Goal: Leave review/rating: Leave review/rating

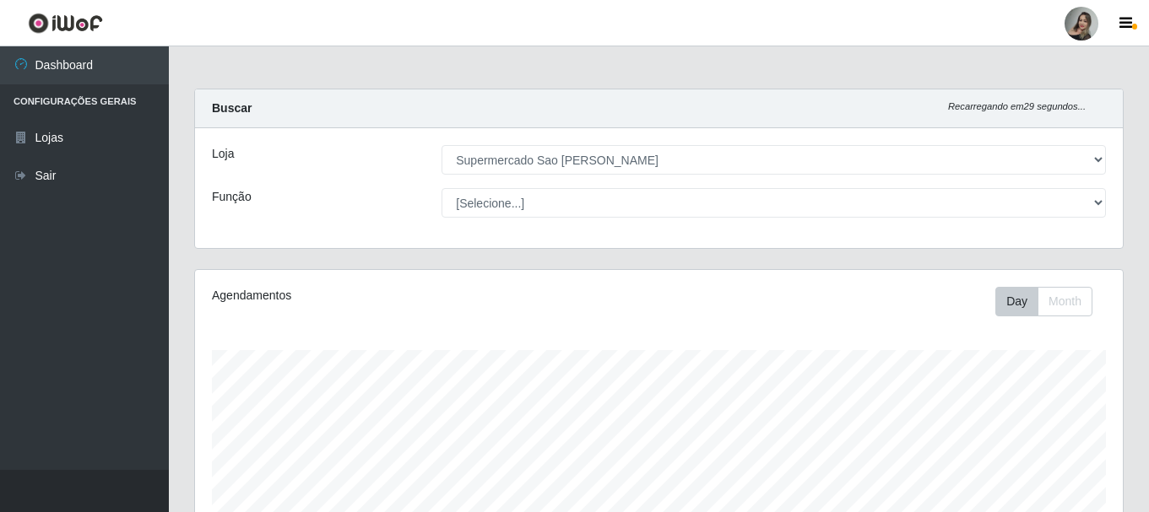
select select "383"
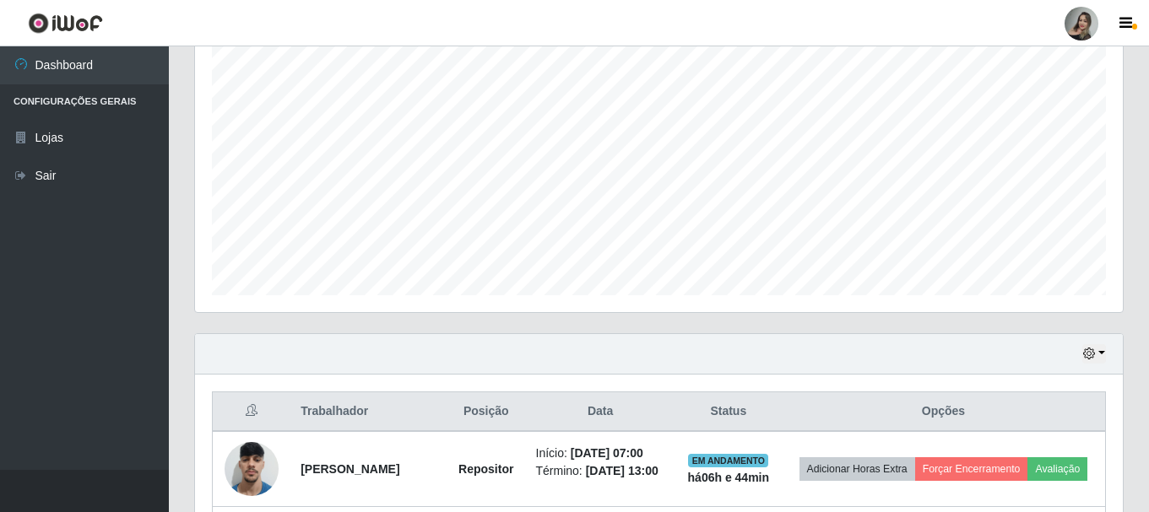
scroll to position [350, 927]
drag, startPoint x: 1144, startPoint y: 233, endPoint x: 1144, endPoint y: 316, distance: 82.7
click at [1144, 316] on div "Carregando... Buscar Recarregando em 27 segundos... Loja [Selecione...] Superme…" at bounding box center [659, 276] width 980 height 990
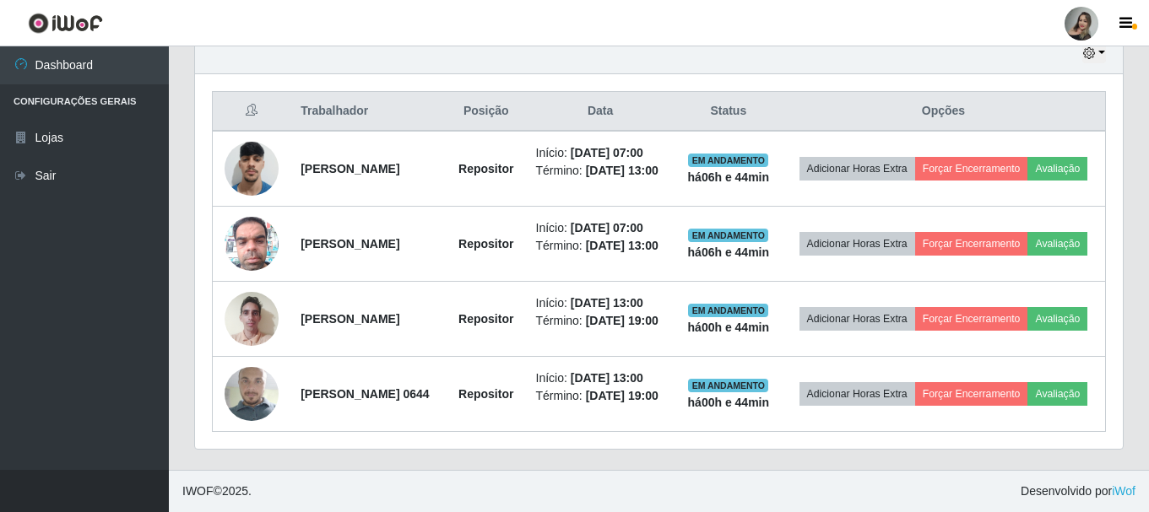
scroll to position [619, 0]
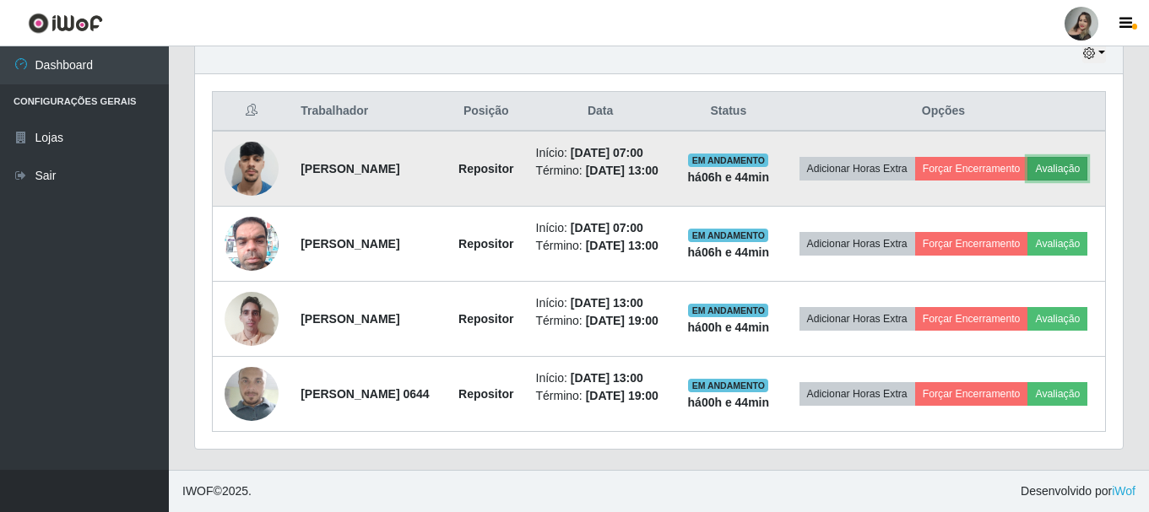
click at [1027, 170] on button "Avaliação" at bounding box center [1057, 169] width 60 height 24
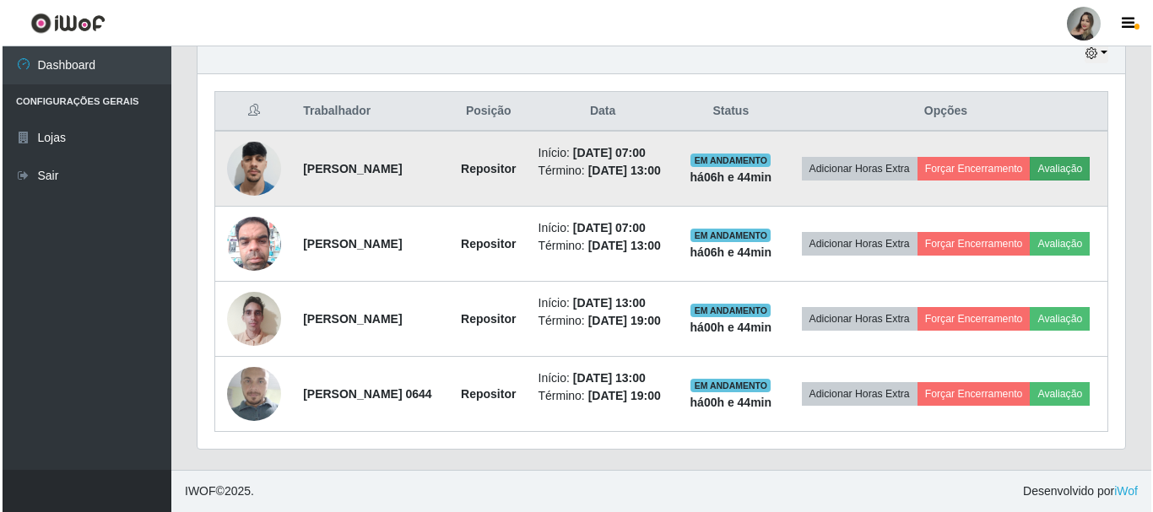
scroll to position [350, 919]
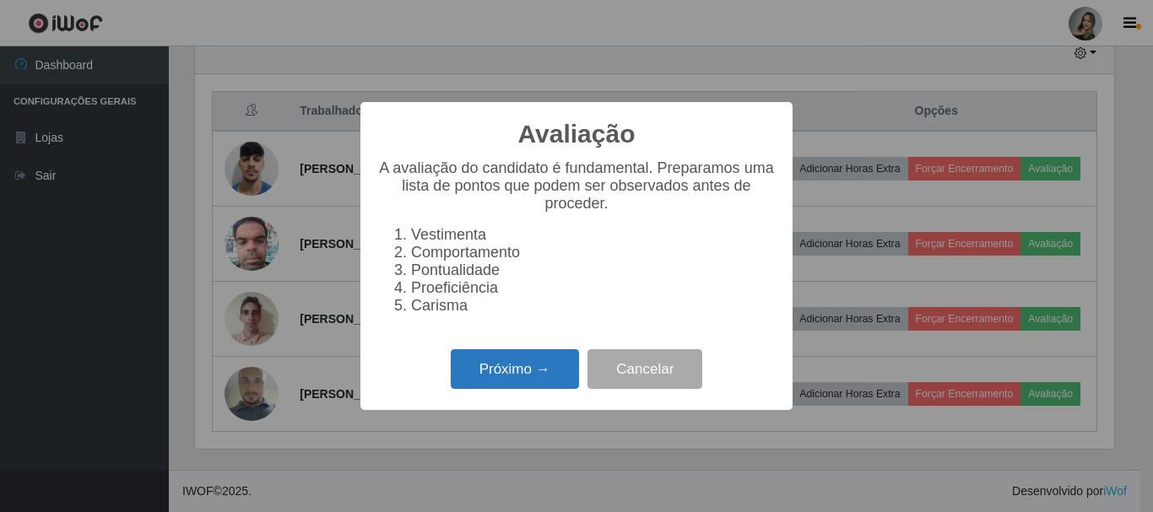
click at [542, 366] on button "Próximo →" at bounding box center [515, 369] width 128 height 40
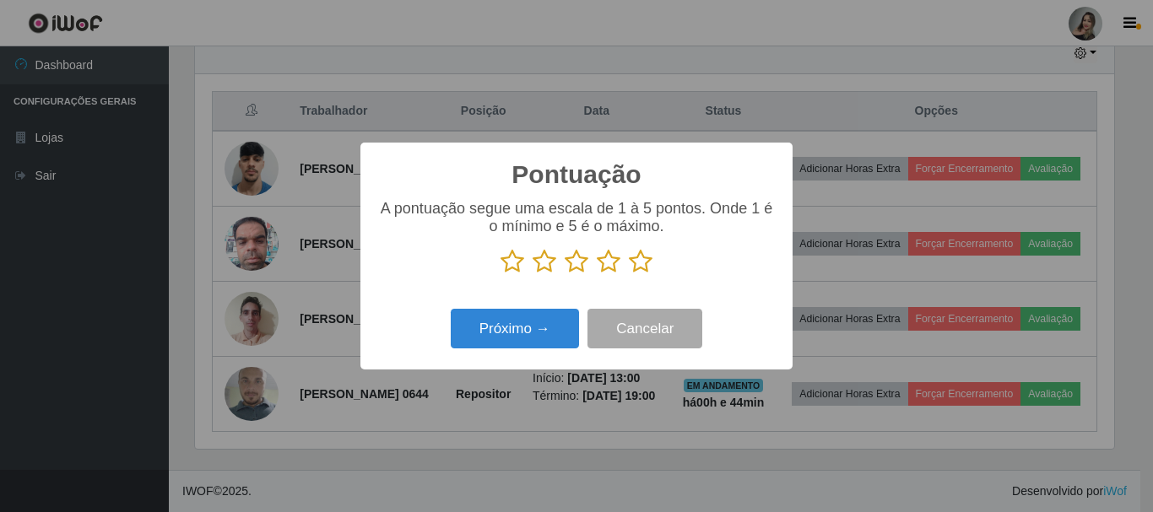
scroll to position [843573, 843004]
click at [552, 266] on icon at bounding box center [545, 261] width 24 height 25
click at [533, 274] on input "radio" at bounding box center [533, 274] width 0 height 0
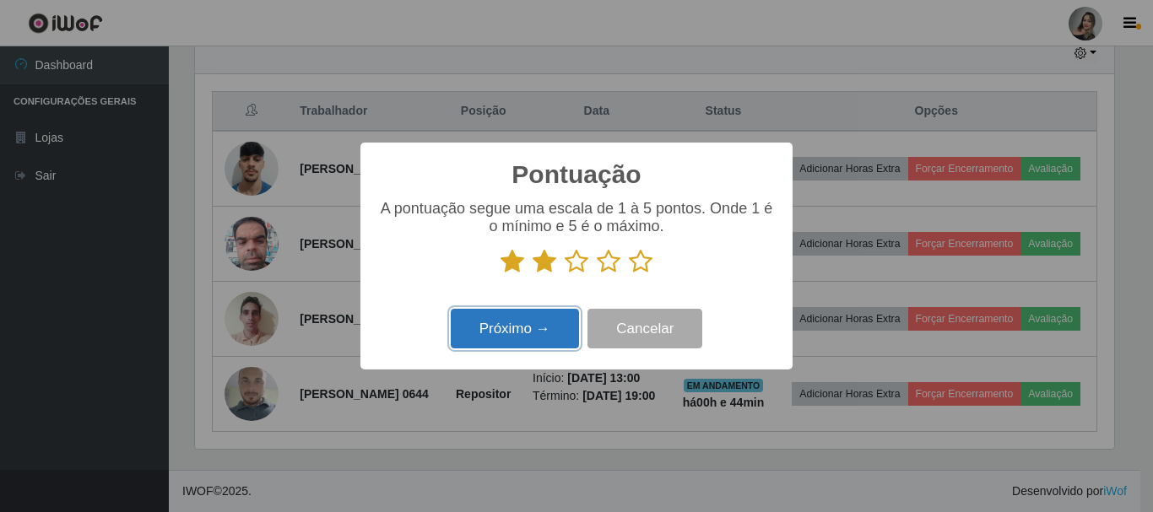
click at [540, 327] on button "Próximo →" at bounding box center [515, 329] width 128 height 40
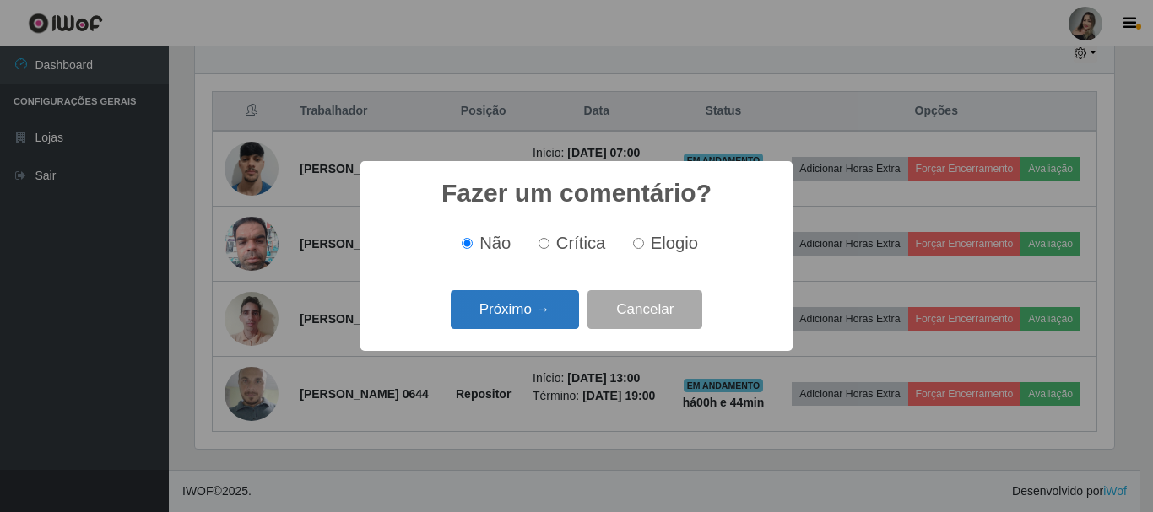
click at [541, 315] on button "Próximo →" at bounding box center [515, 310] width 128 height 40
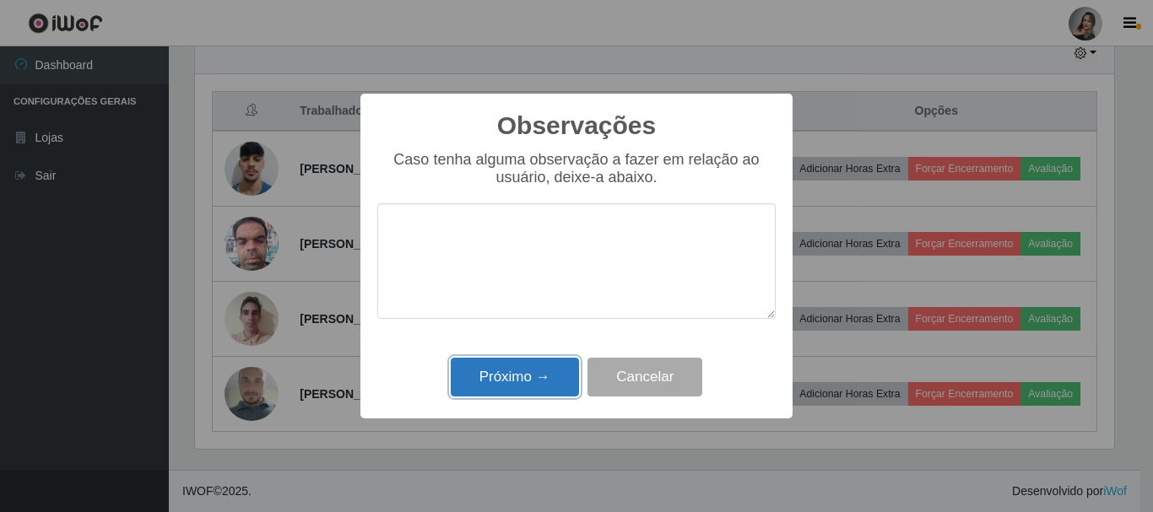
click at [535, 381] on button "Próximo →" at bounding box center [515, 378] width 128 height 40
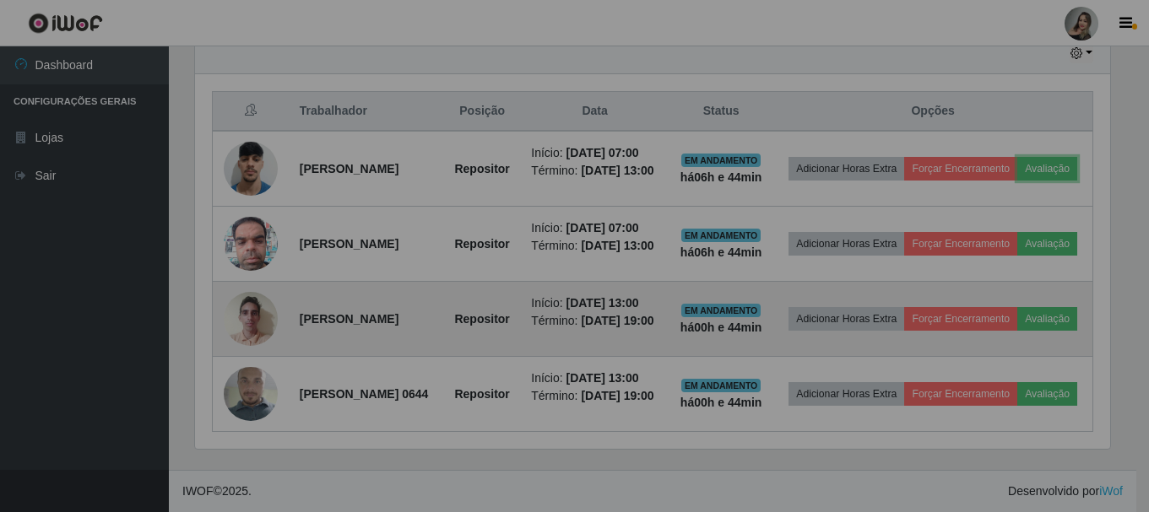
scroll to position [350, 927]
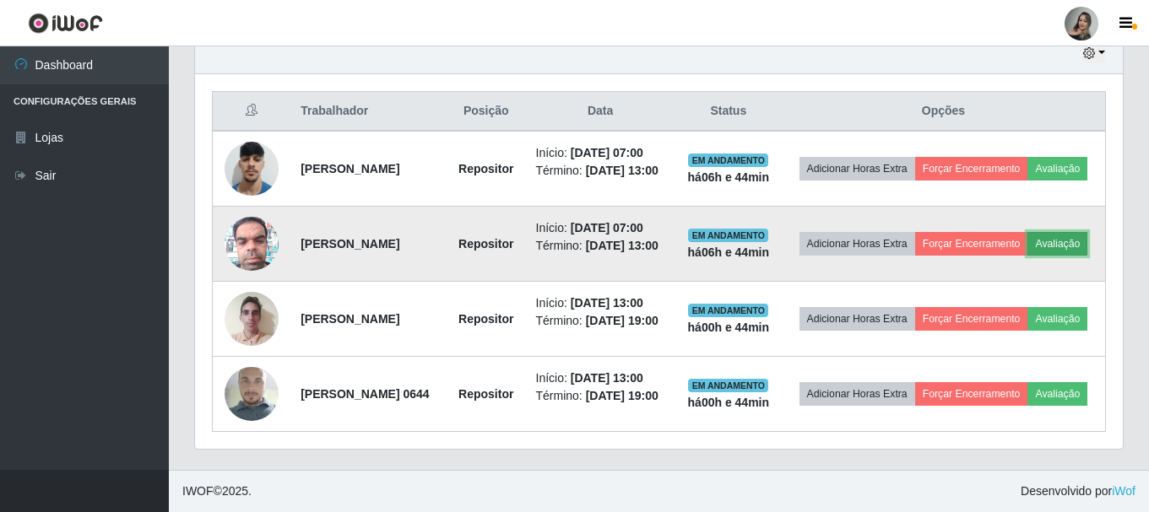
click at [1027, 256] on button "Avaliação" at bounding box center [1057, 244] width 60 height 24
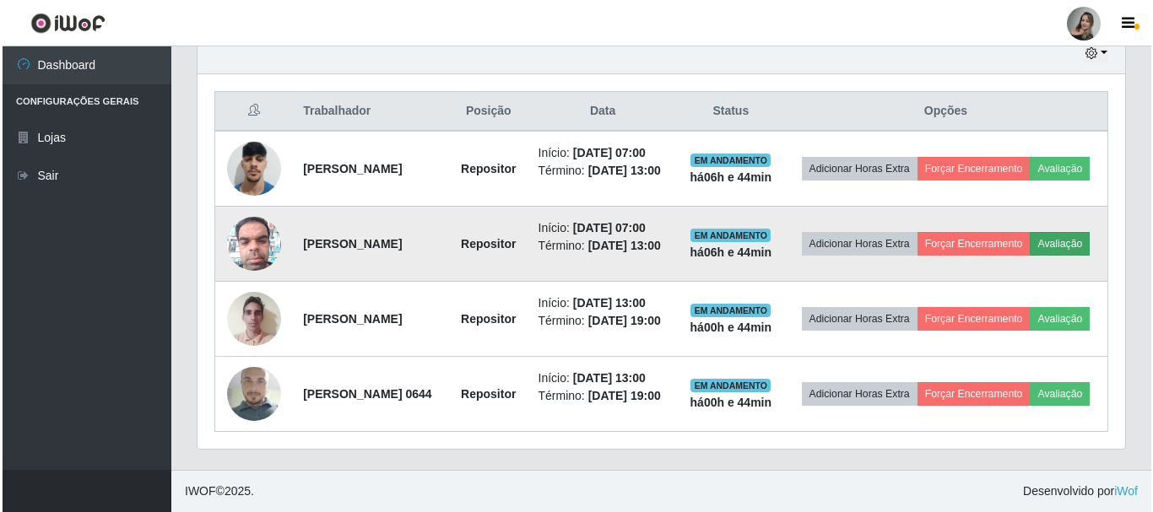
scroll to position [350, 919]
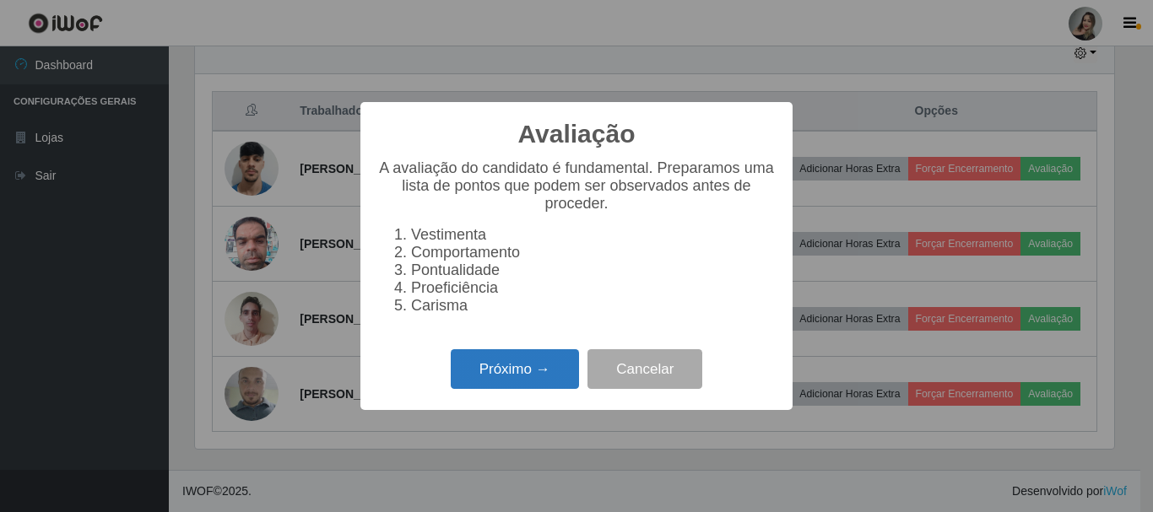
click at [511, 382] on button "Próximo →" at bounding box center [515, 369] width 128 height 40
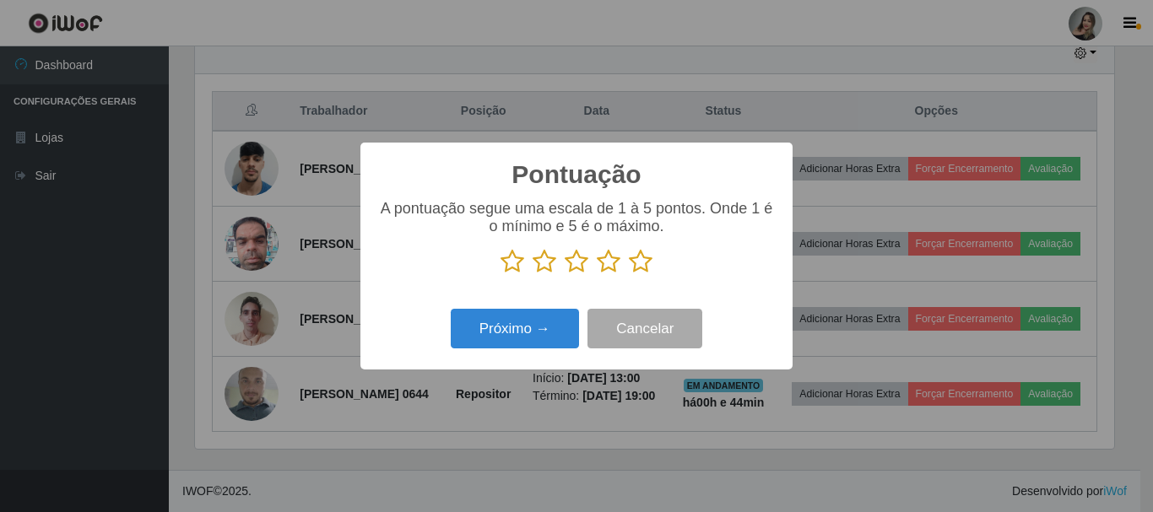
scroll to position [843573, 843004]
click at [548, 262] on icon at bounding box center [545, 261] width 24 height 25
click at [533, 274] on input "radio" at bounding box center [533, 274] width 0 height 0
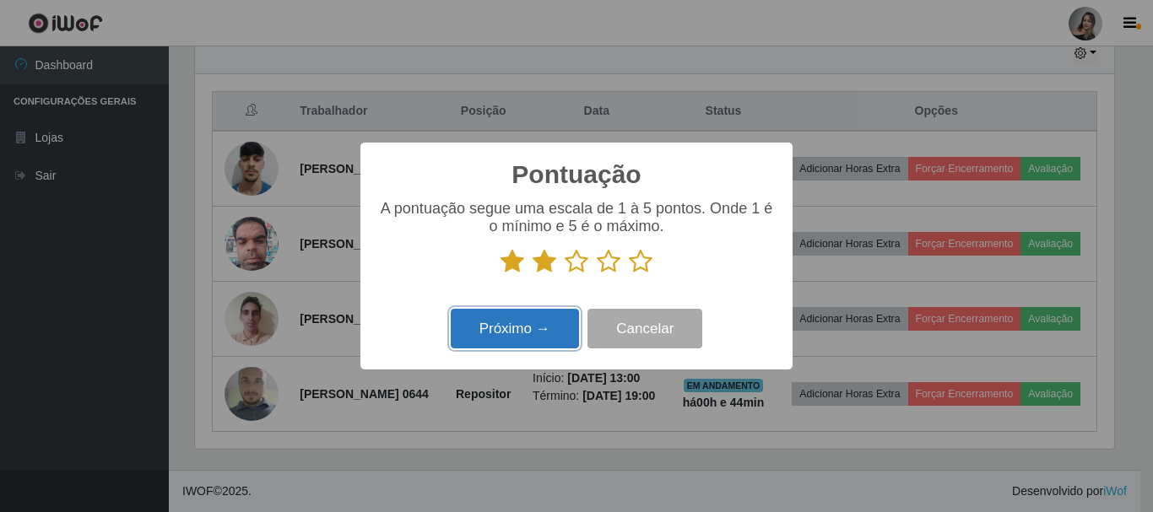
click at [532, 340] on button "Próximo →" at bounding box center [515, 329] width 128 height 40
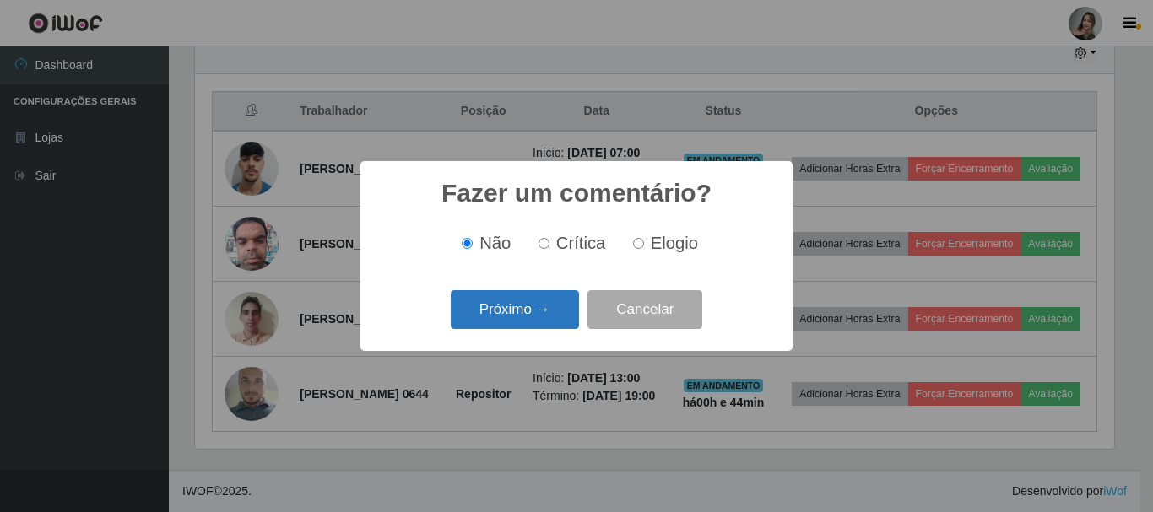
click at [533, 319] on button "Próximo →" at bounding box center [515, 310] width 128 height 40
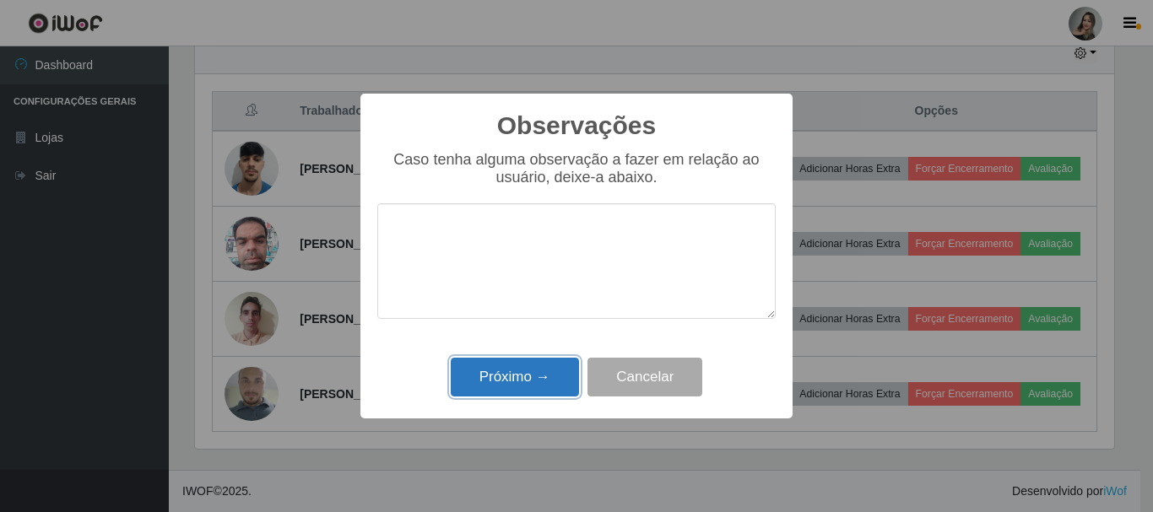
click at [533, 388] on button "Próximo →" at bounding box center [515, 378] width 128 height 40
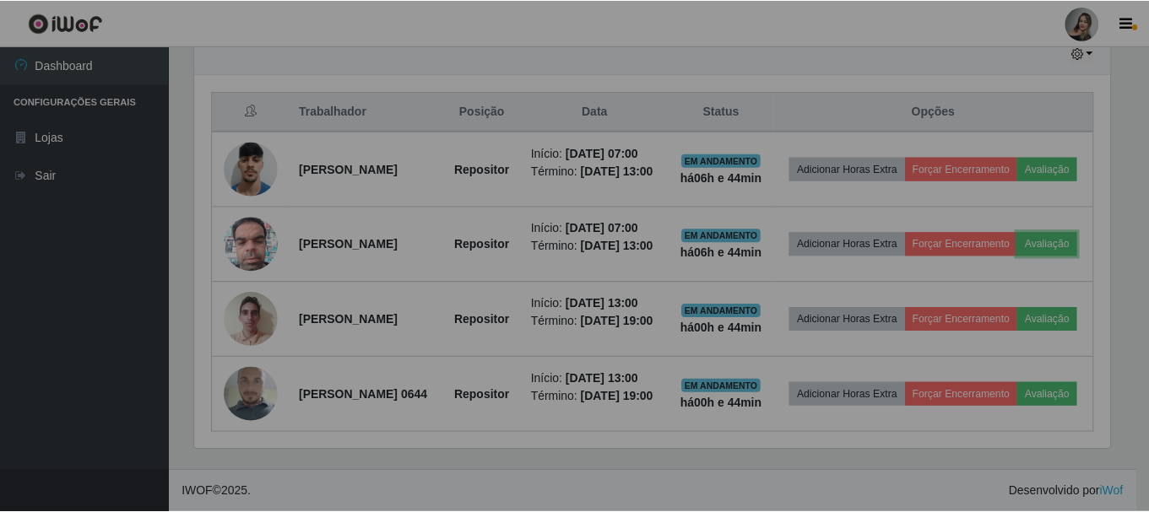
scroll to position [350, 927]
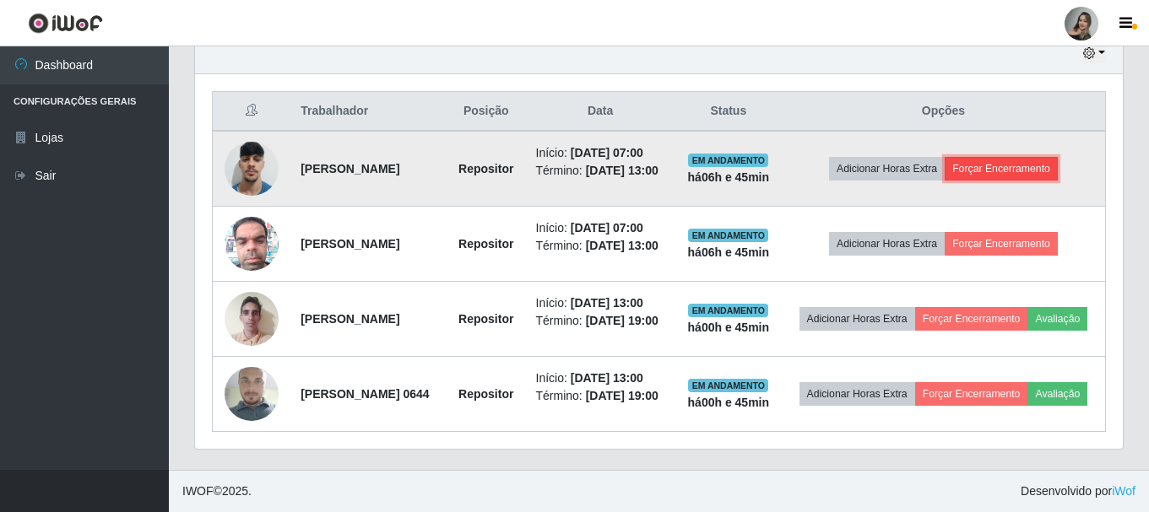
click at [1014, 160] on button "Forçar Encerramento" at bounding box center [1000, 169] width 113 height 24
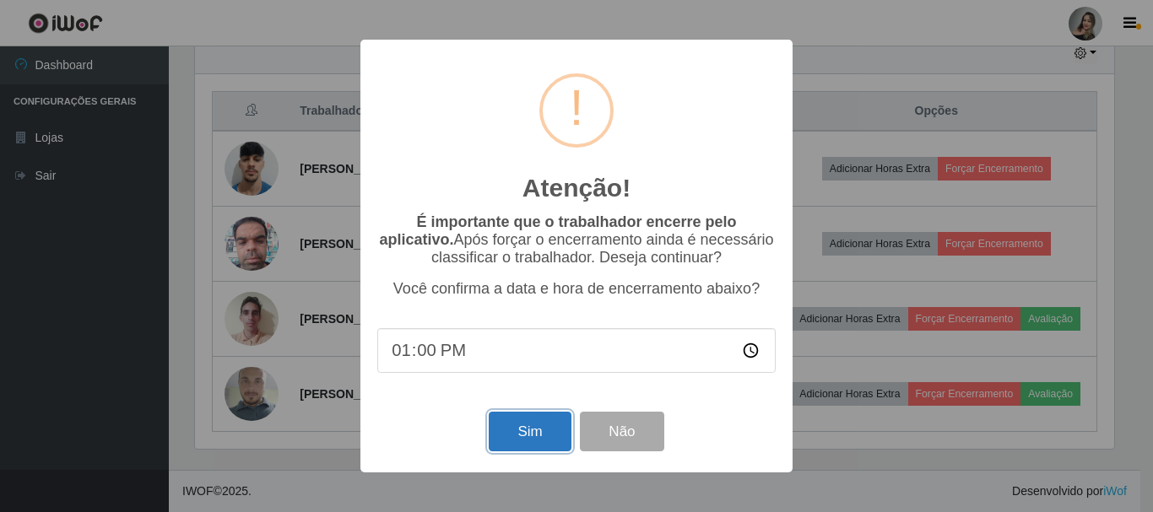
click at [512, 439] on button "Sim" at bounding box center [530, 432] width 82 height 40
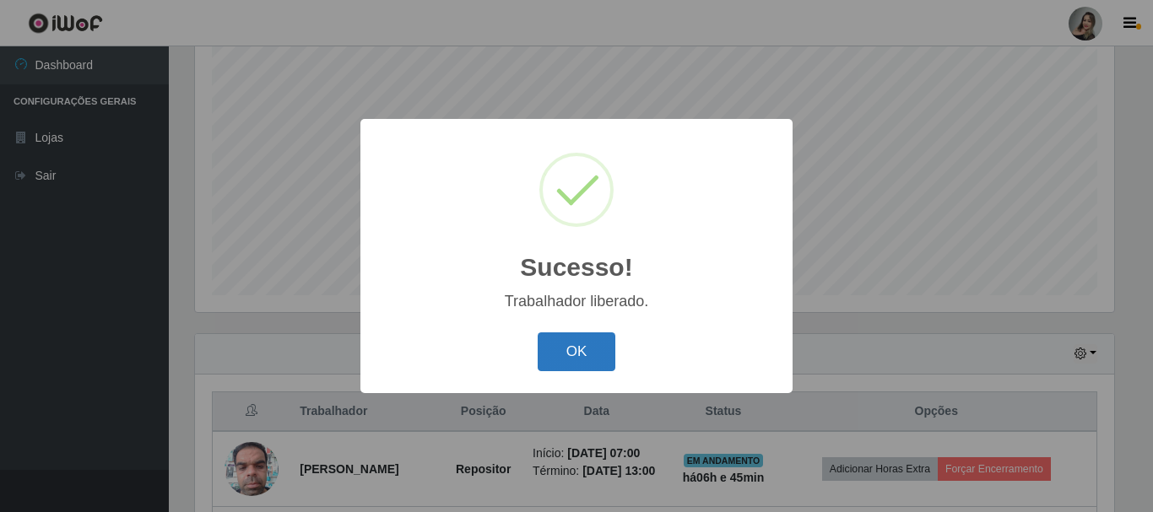
click at [554, 349] on button "OK" at bounding box center [577, 353] width 78 height 40
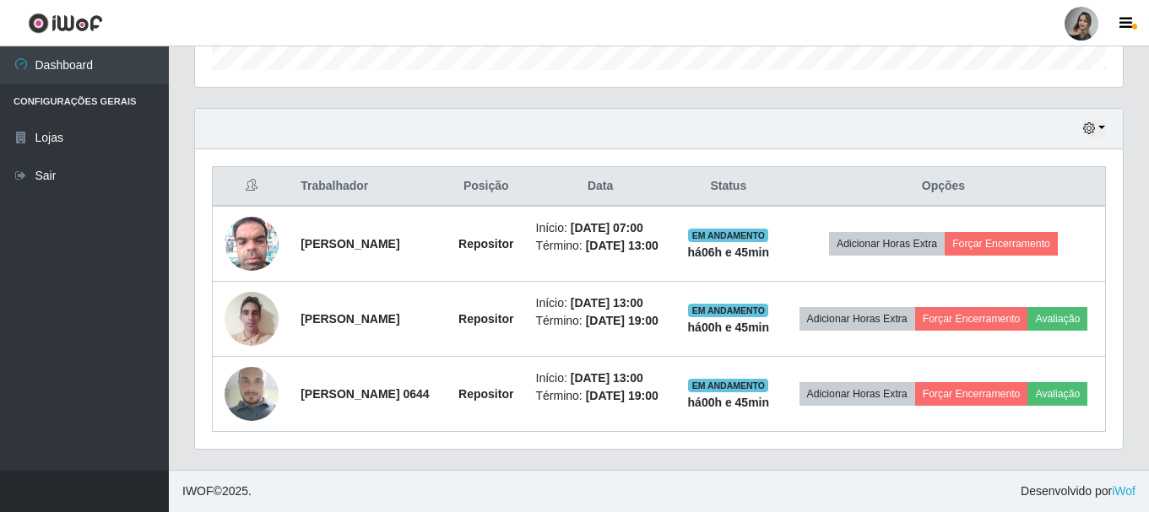
scroll to position [566, 0]
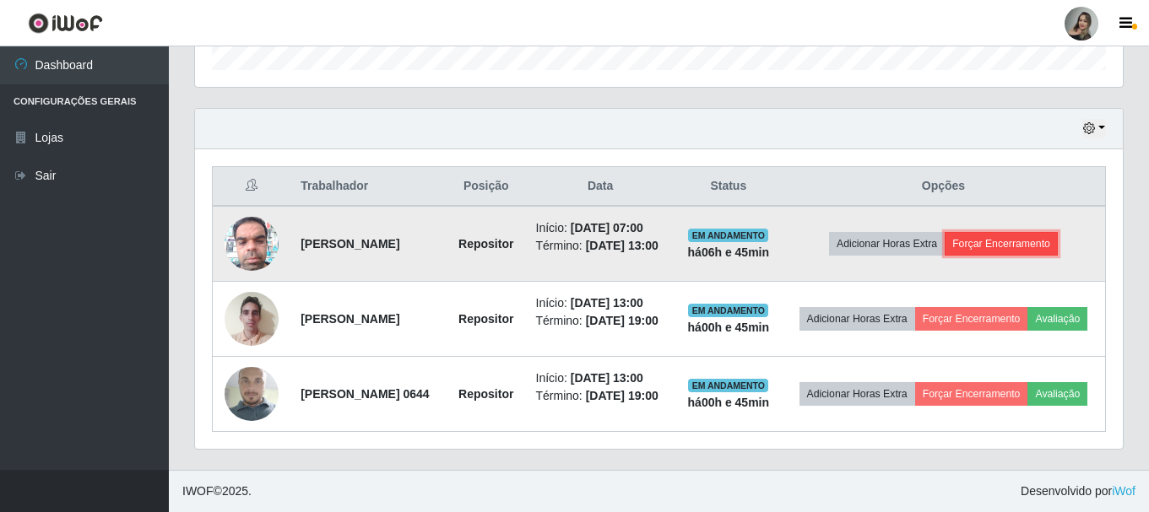
click at [1015, 232] on button "Forçar Encerramento" at bounding box center [1000, 244] width 113 height 24
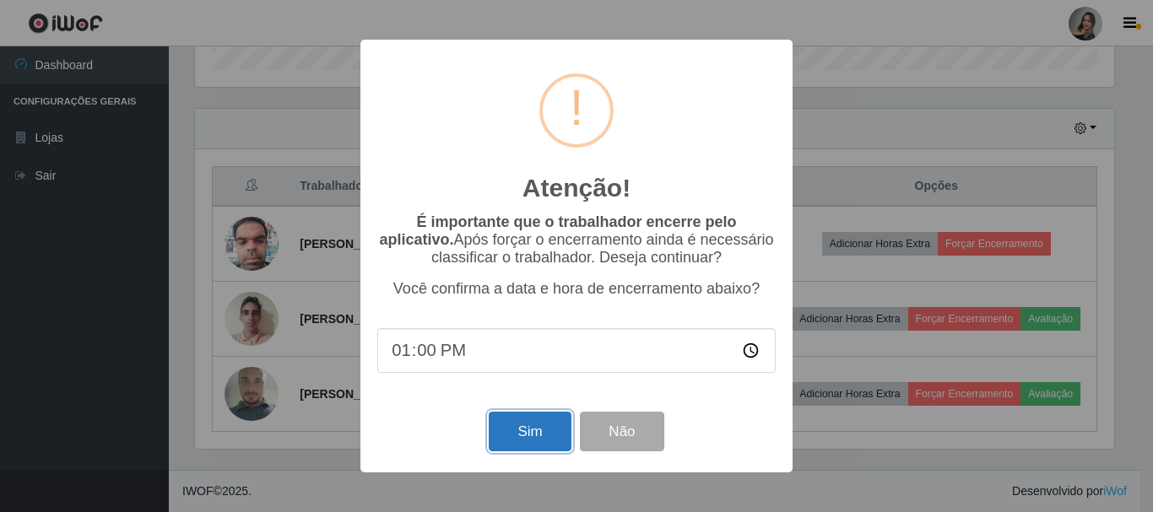
click at [527, 426] on button "Sim" at bounding box center [530, 432] width 82 height 40
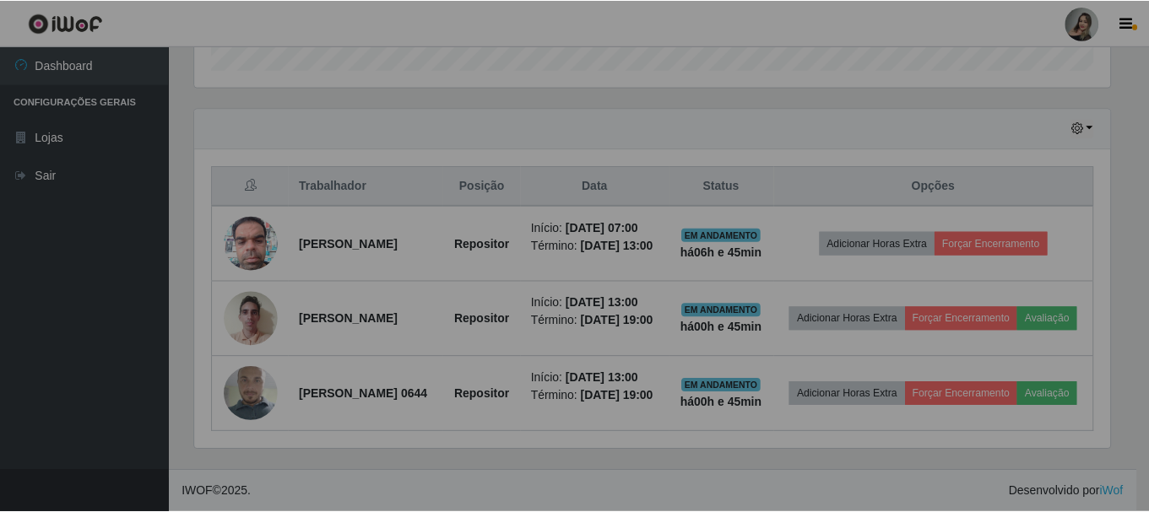
scroll to position [0, 0]
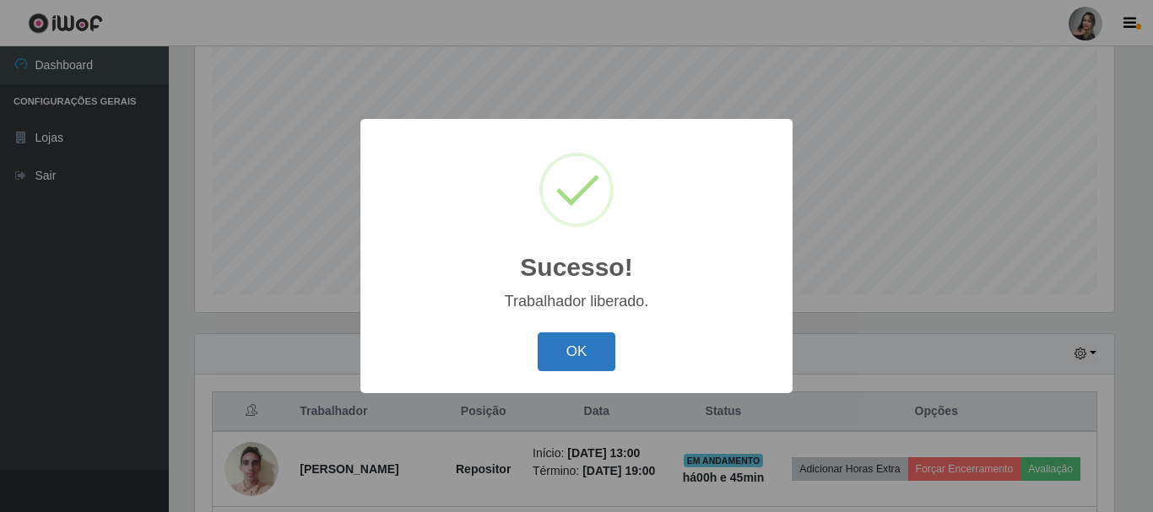
click at [567, 349] on button "OK" at bounding box center [577, 353] width 78 height 40
